Goal: Task Accomplishment & Management: Manage account settings

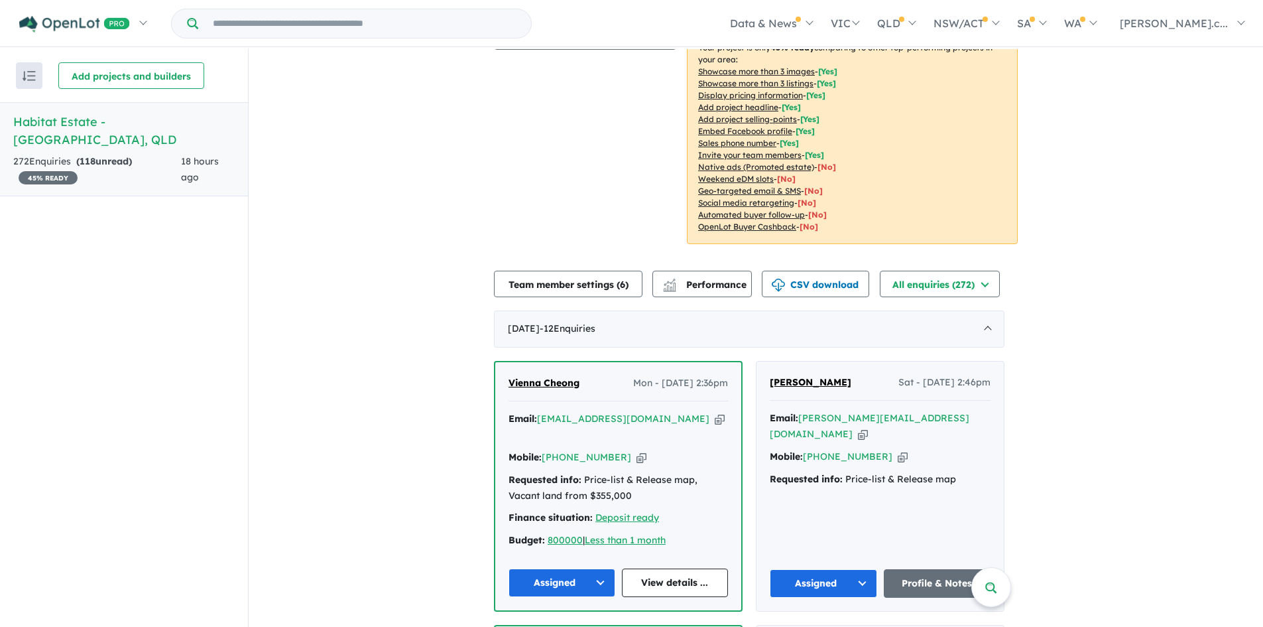
scroll to position [409, 0]
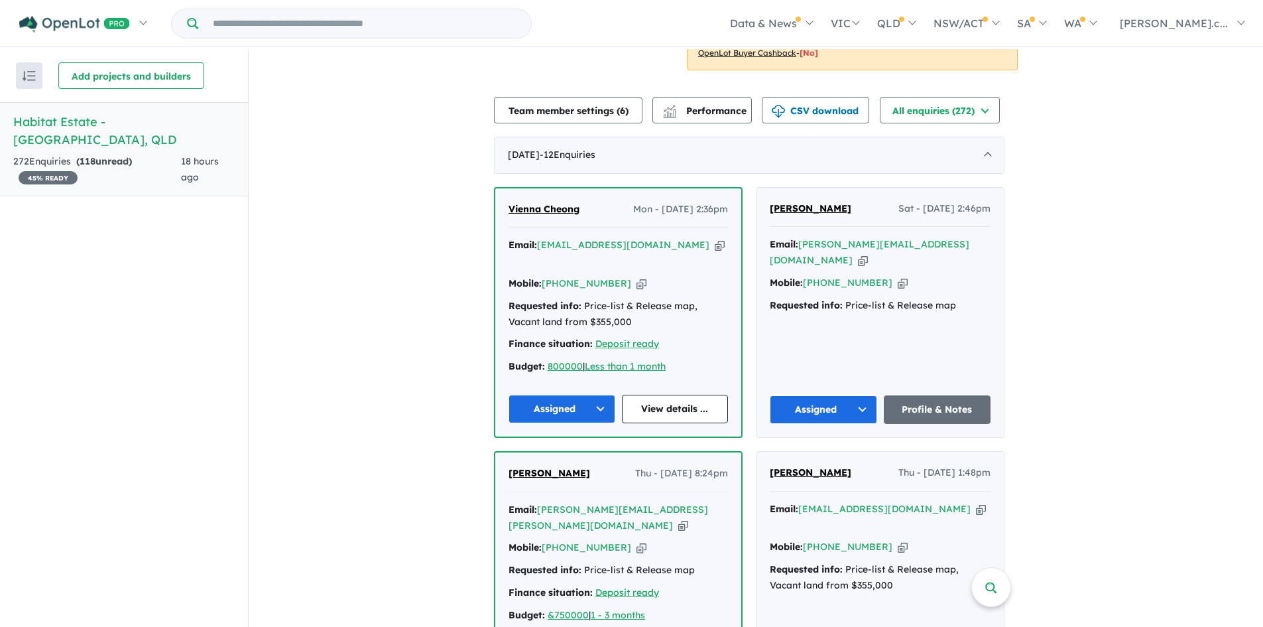
drag, startPoint x: 871, startPoint y: 210, endPoint x: 771, endPoint y: 214, distance: 99.5
click at [771, 214] on div "[PERSON_NAME] Sat - [DATE] 2:46pm Email: [PERSON_NAME][EMAIL_ADDRESS][DOMAIN_NA…" at bounding box center [880, 312] width 247 height 249
copy span "[PERSON_NAME]"
drag, startPoint x: 953, startPoint y: 247, endPoint x: 973, endPoint y: 251, distance: 21.1
click at [868, 253] on icon "button" at bounding box center [863, 260] width 10 height 14
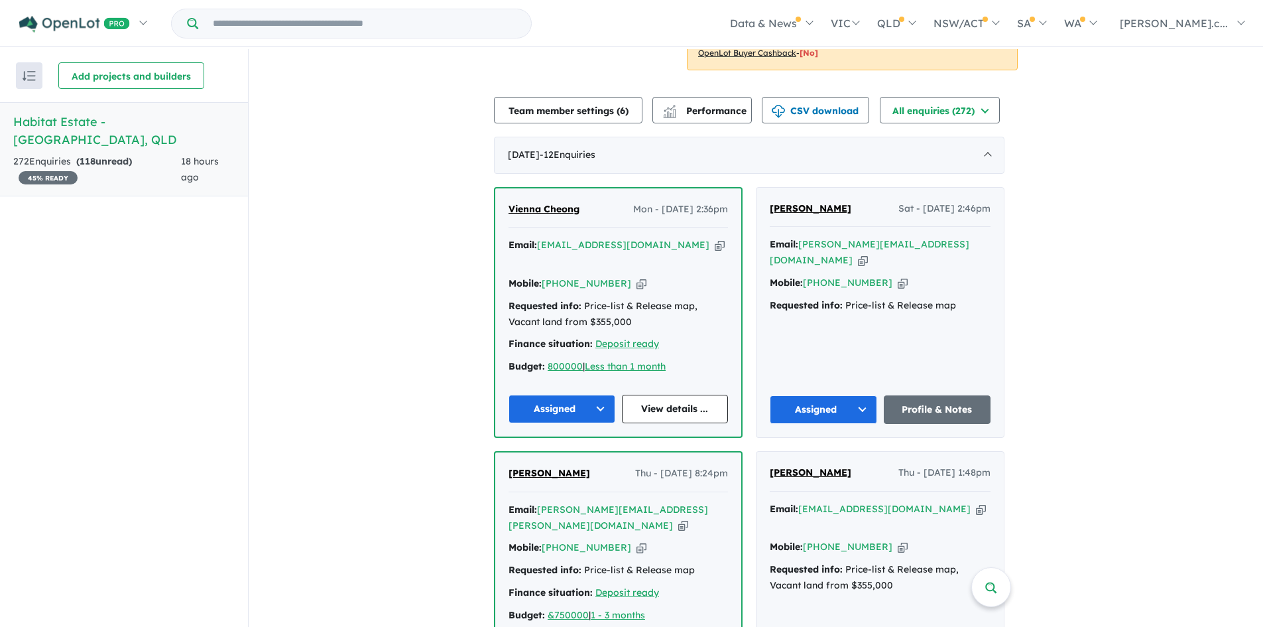
copy span "[PERSON_NAME]"
click at [898, 276] on icon "button" at bounding box center [903, 283] width 10 height 14
copy span "[PERSON_NAME]"
drag, startPoint x: 879, startPoint y: 207, endPoint x: 956, endPoint y: 206, distance: 76.9
click at [956, 206] on div "[PERSON_NAME] Sat - [DATE] 2:46pm" at bounding box center [880, 214] width 221 height 27
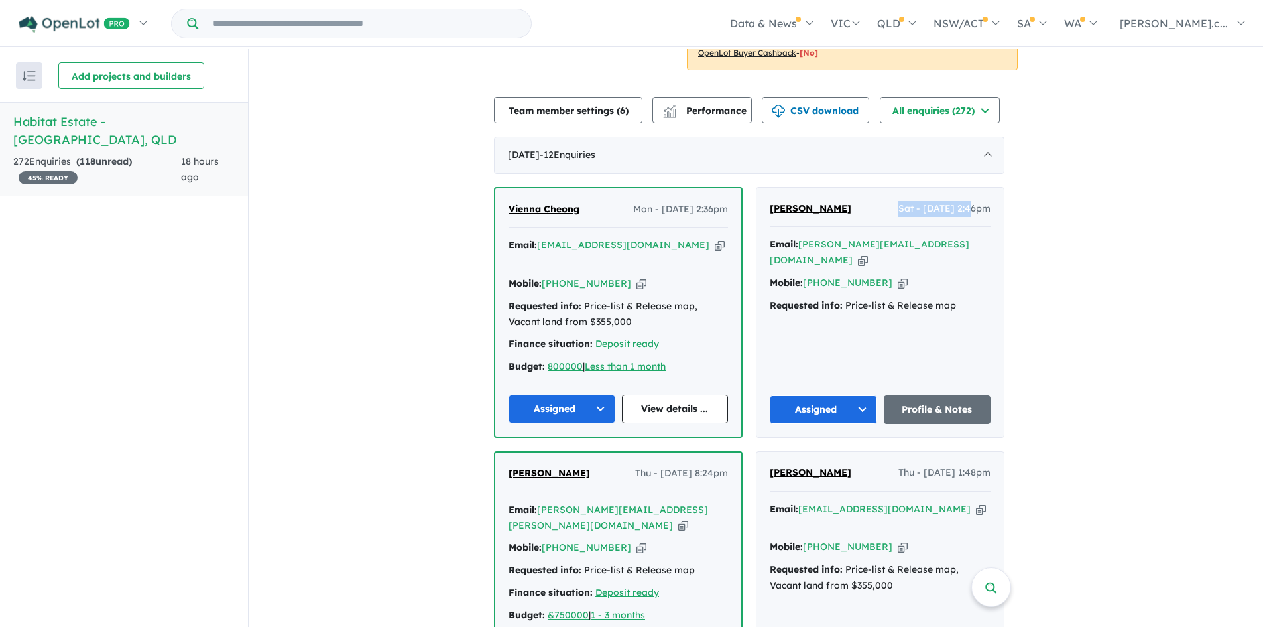
copy span "Sat - [DATE]"
drag, startPoint x: 963, startPoint y: 290, endPoint x: 765, endPoint y: 300, distance: 197.9
click at [765, 300] on div "[PERSON_NAME] Sat - [DATE] 2:46pm Email: [PERSON_NAME][EMAIL_ADDRESS][DOMAIN_NA…" at bounding box center [880, 312] width 247 height 249
copy div "Requested info: Price-list & Release map"
